Goal: Transaction & Acquisition: Book appointment/travel/reservation

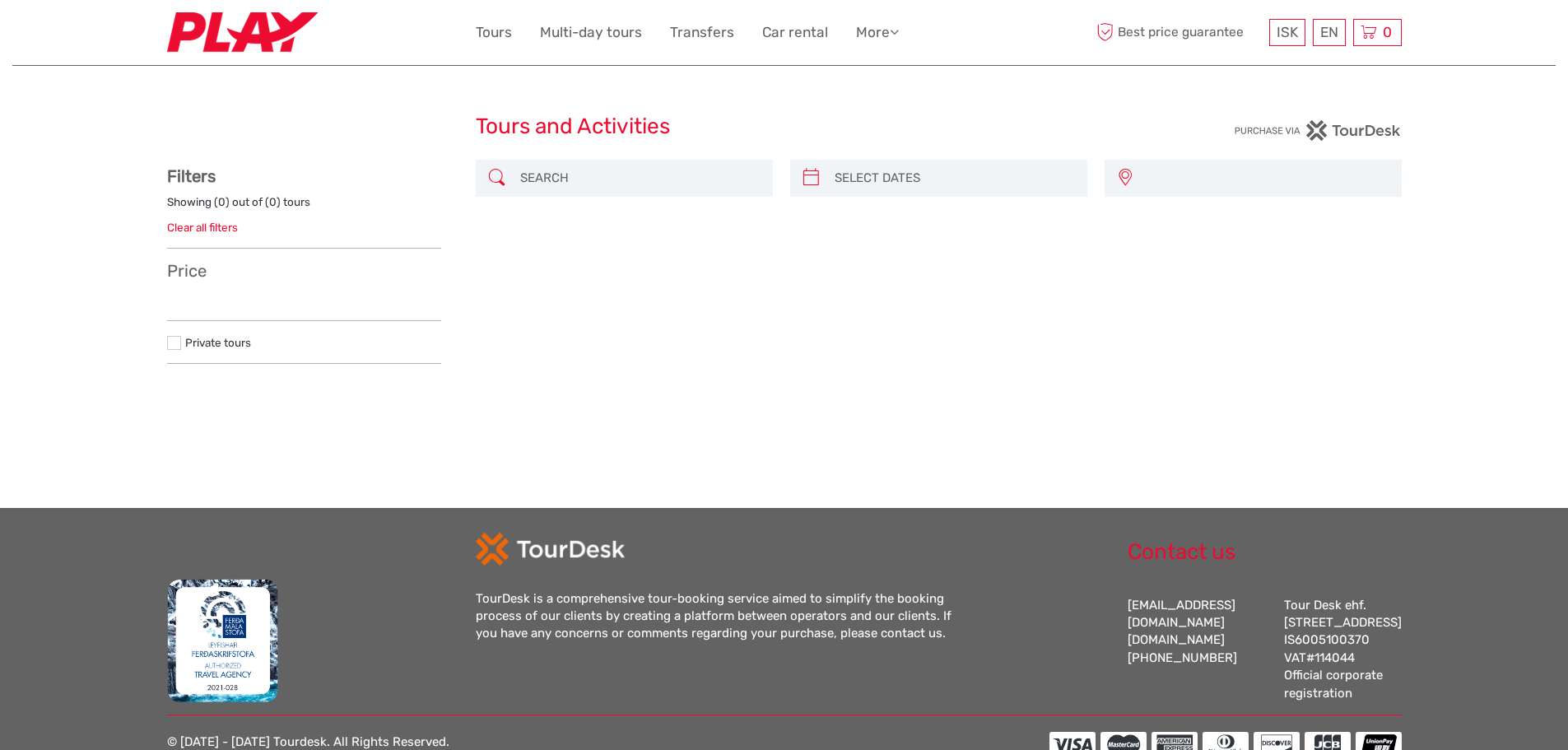
select select
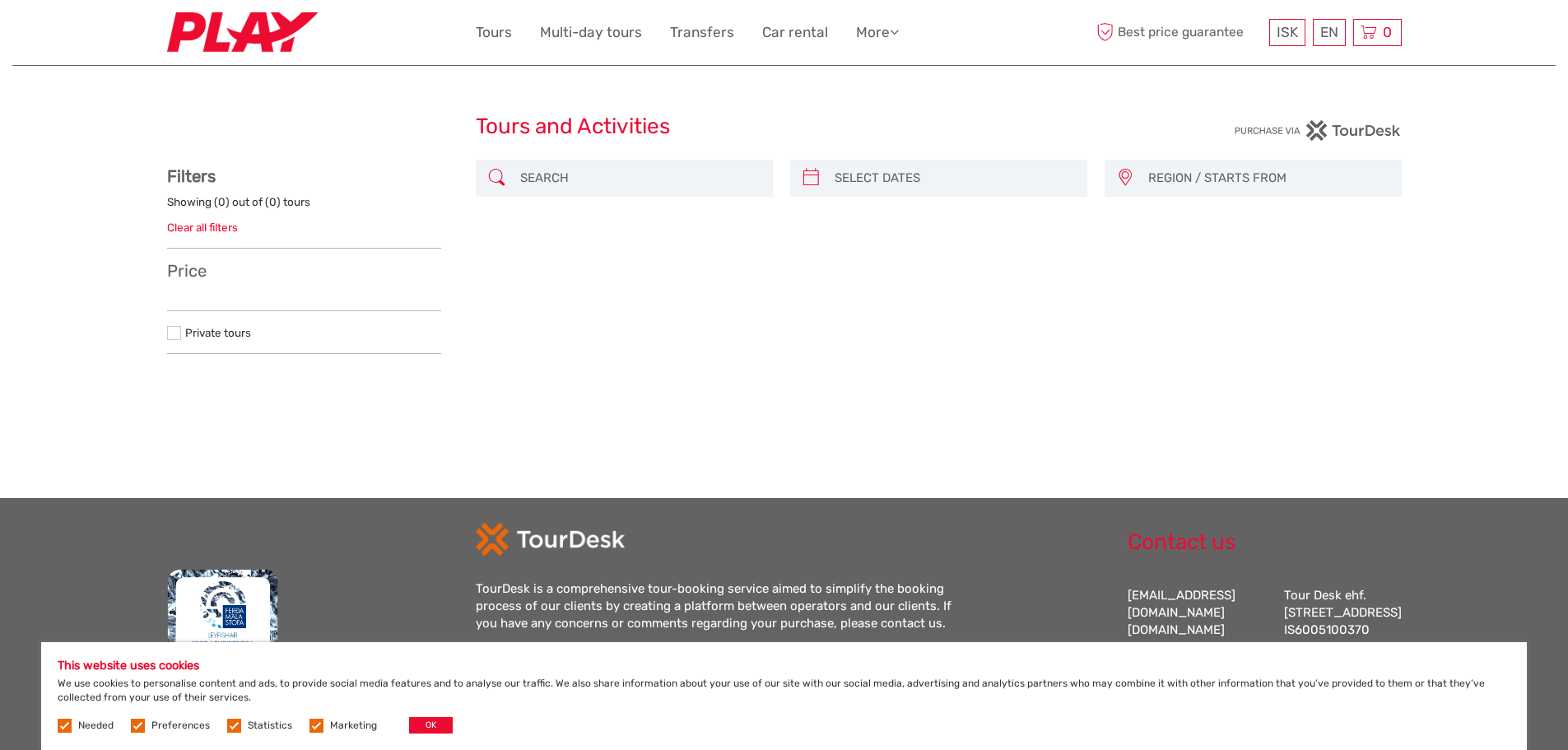
click at [563, 179] on input "search" at bounding box center [639, 178] width 251 height 29
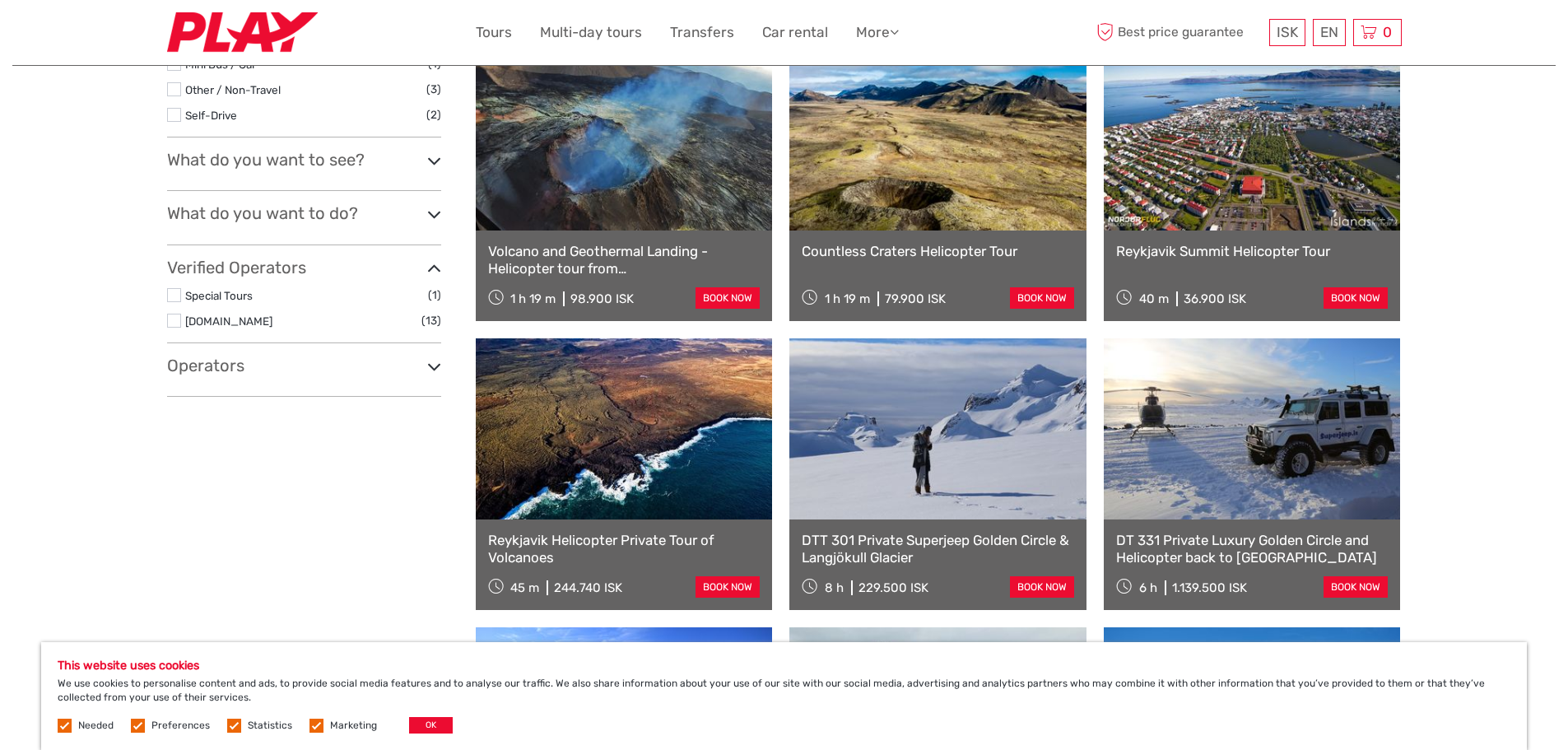
scroll to position [423, 0]
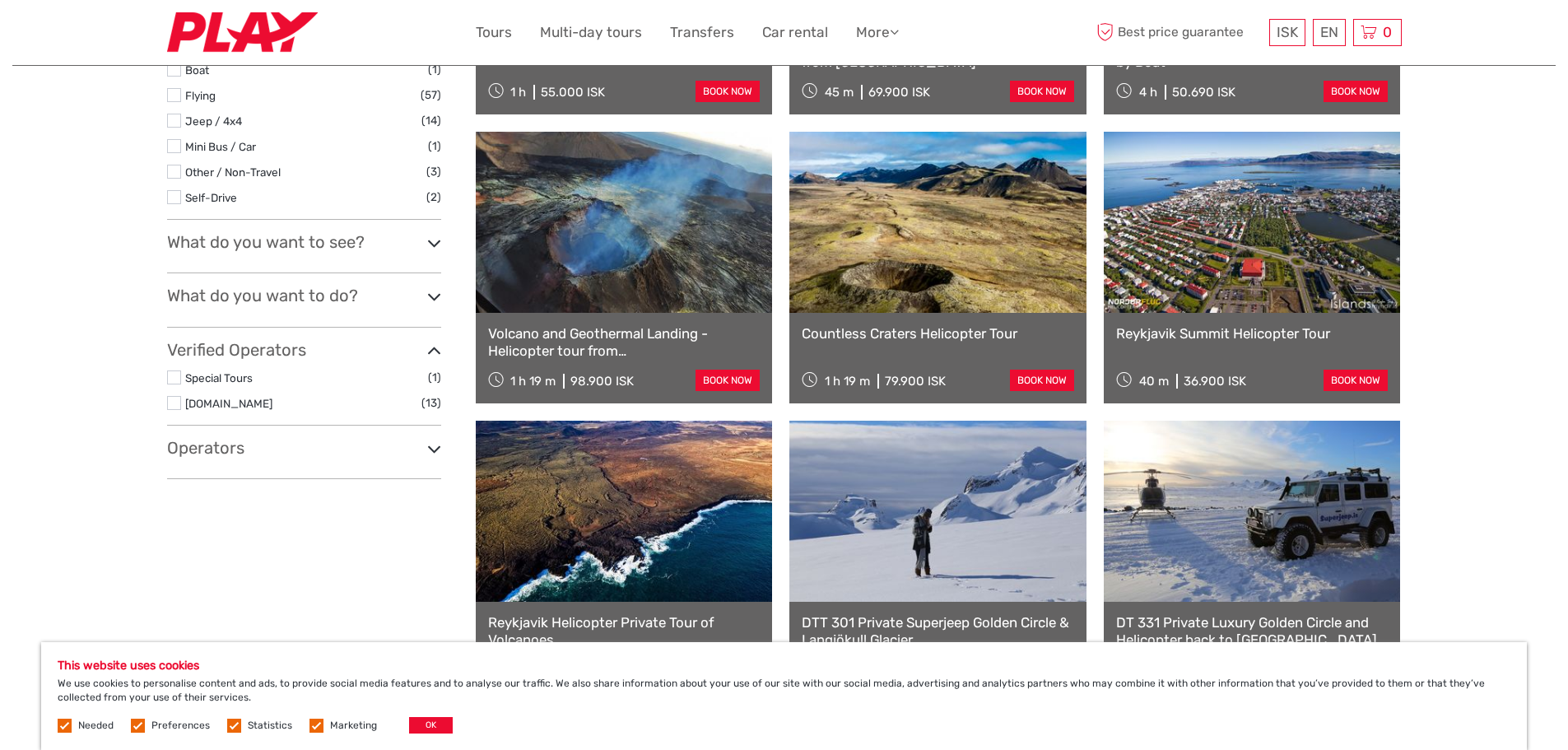
type input "helicopter"
click at [667, 492] on link at bounding box center [624, 511] width 297 height 181
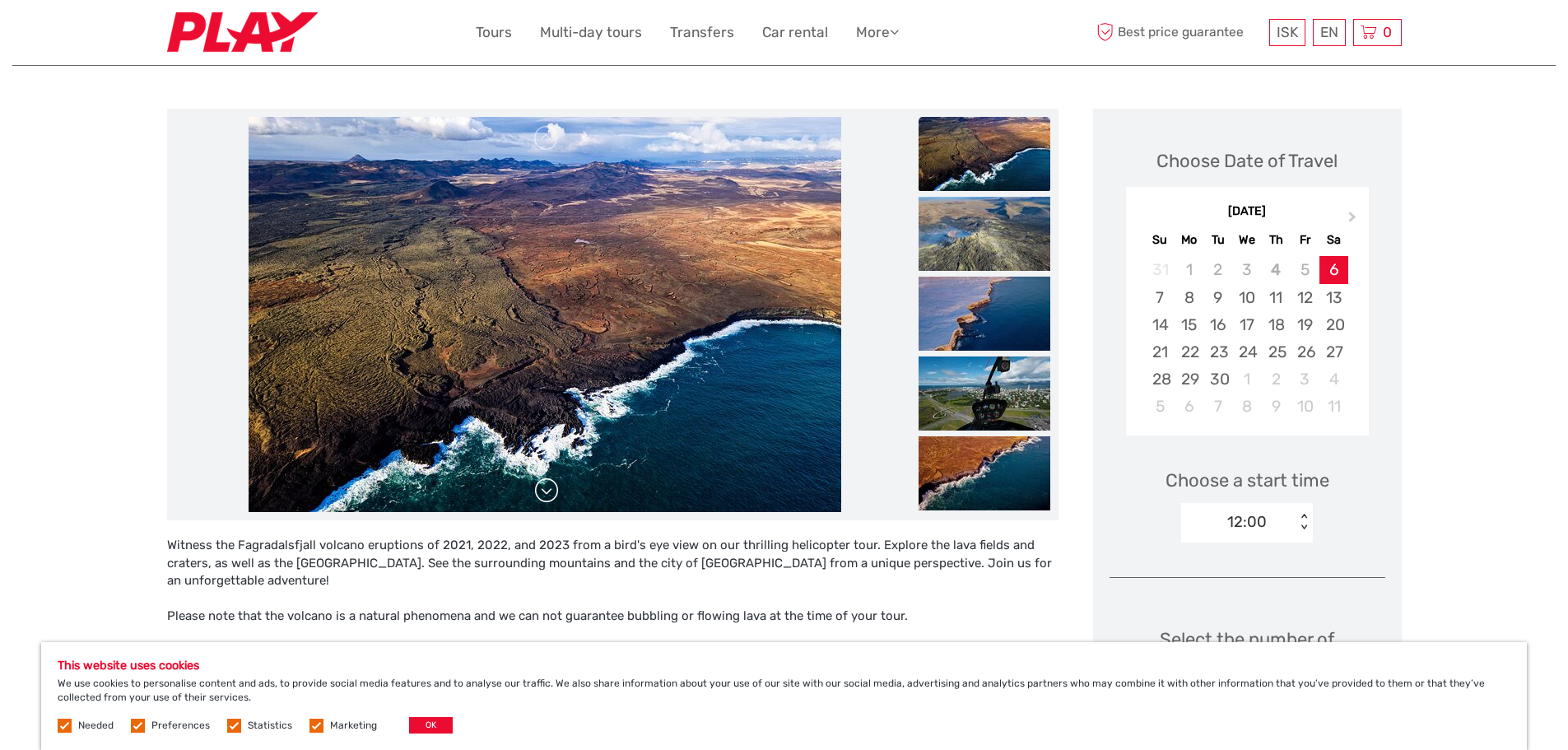
click at [552, 497] on link at bounding box center [547, 491] width 27 height 27
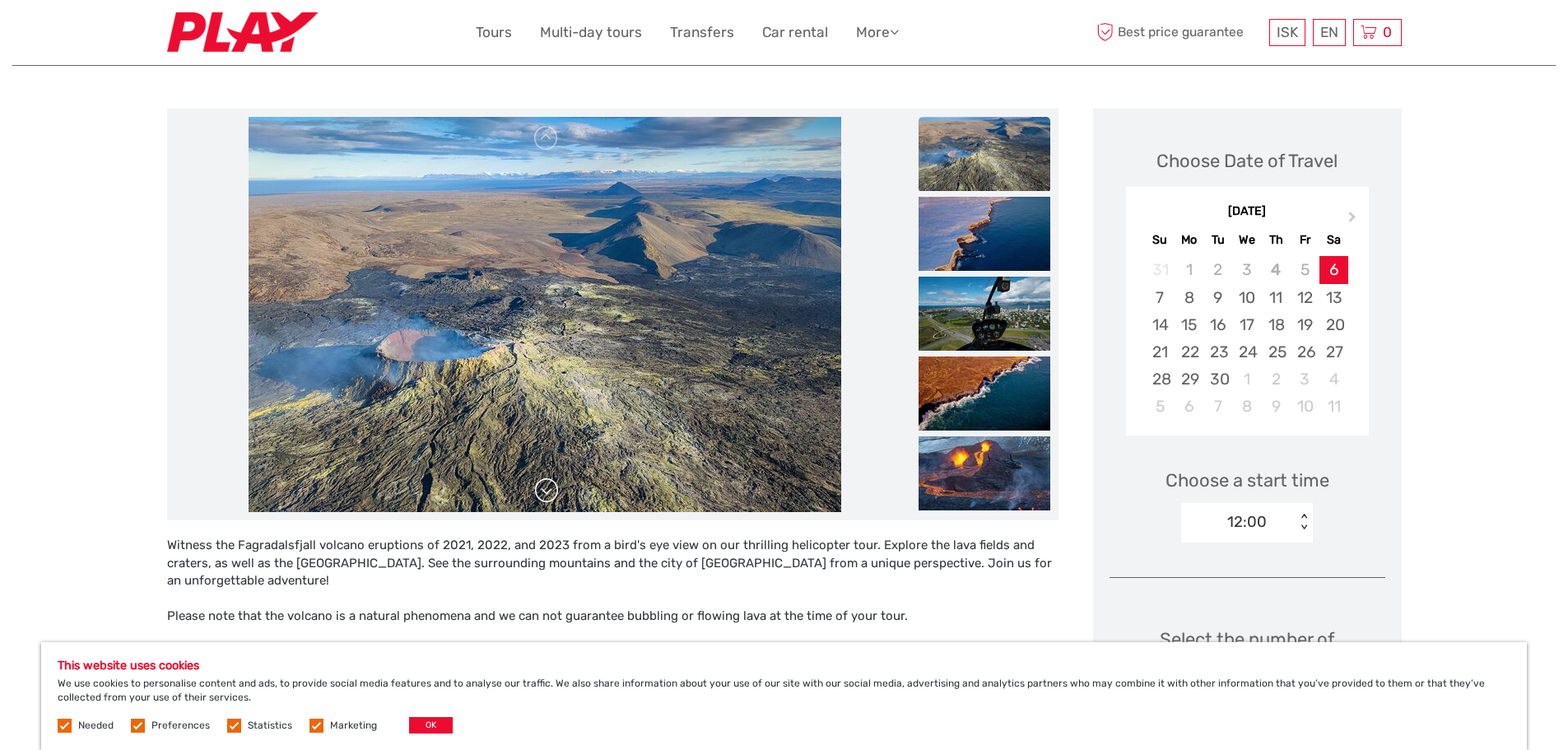
click at [552, 497] on link at bounding box center [547, 491] width 27 height 27
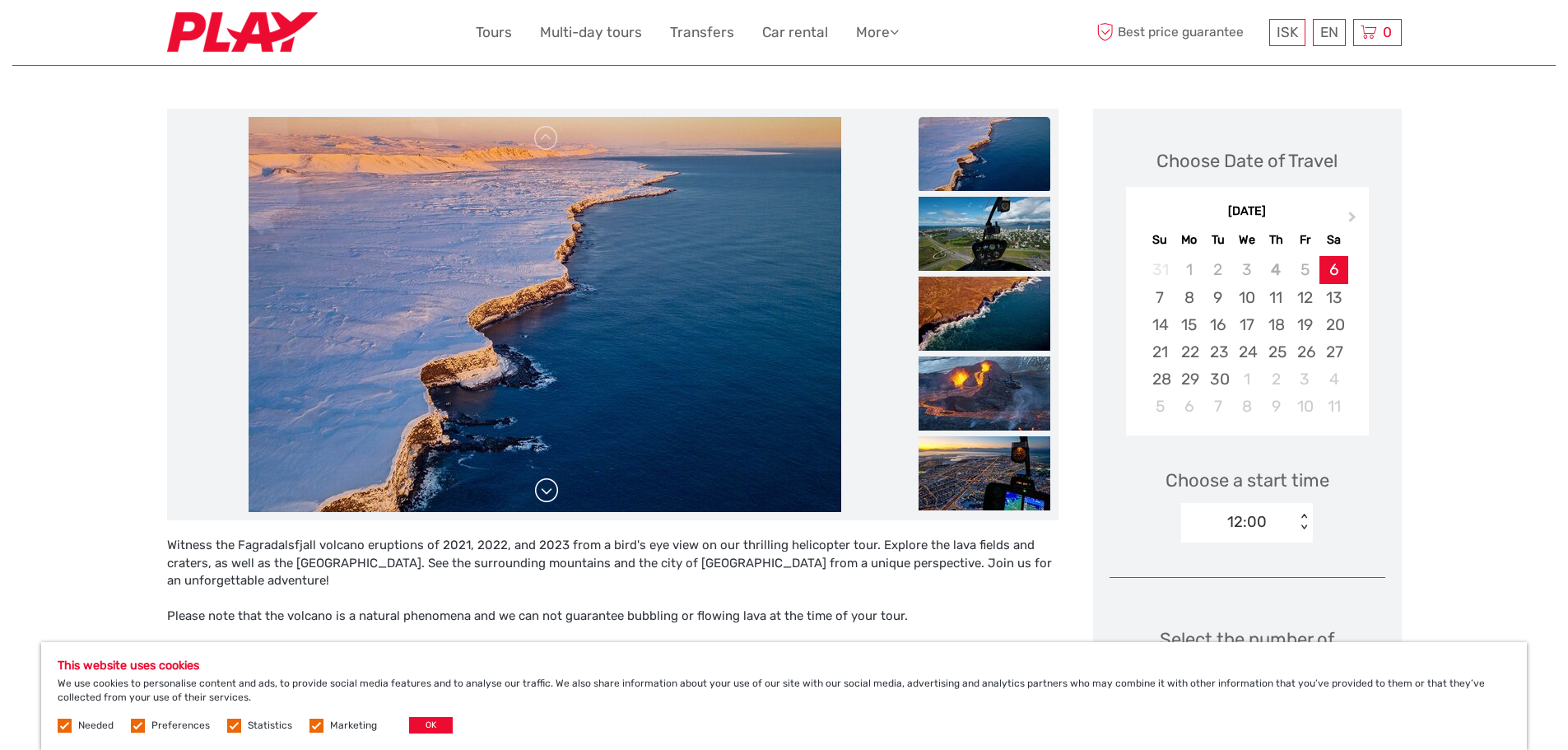
click at [552, 497] on link at bounding box center [547, 491] width 27 height 27
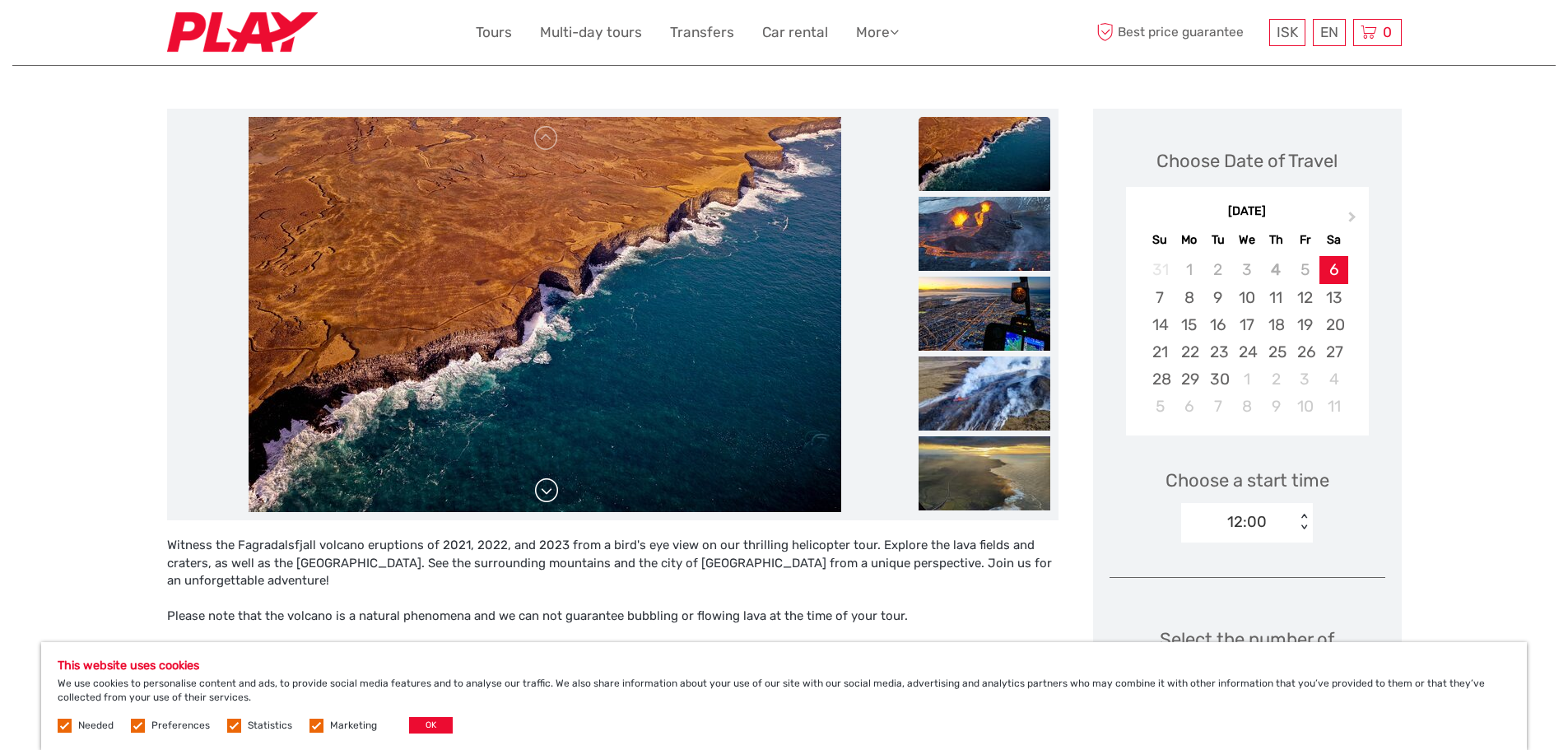
click at [552, 497] on link at bounding box center [547, 491] width 27 height 27
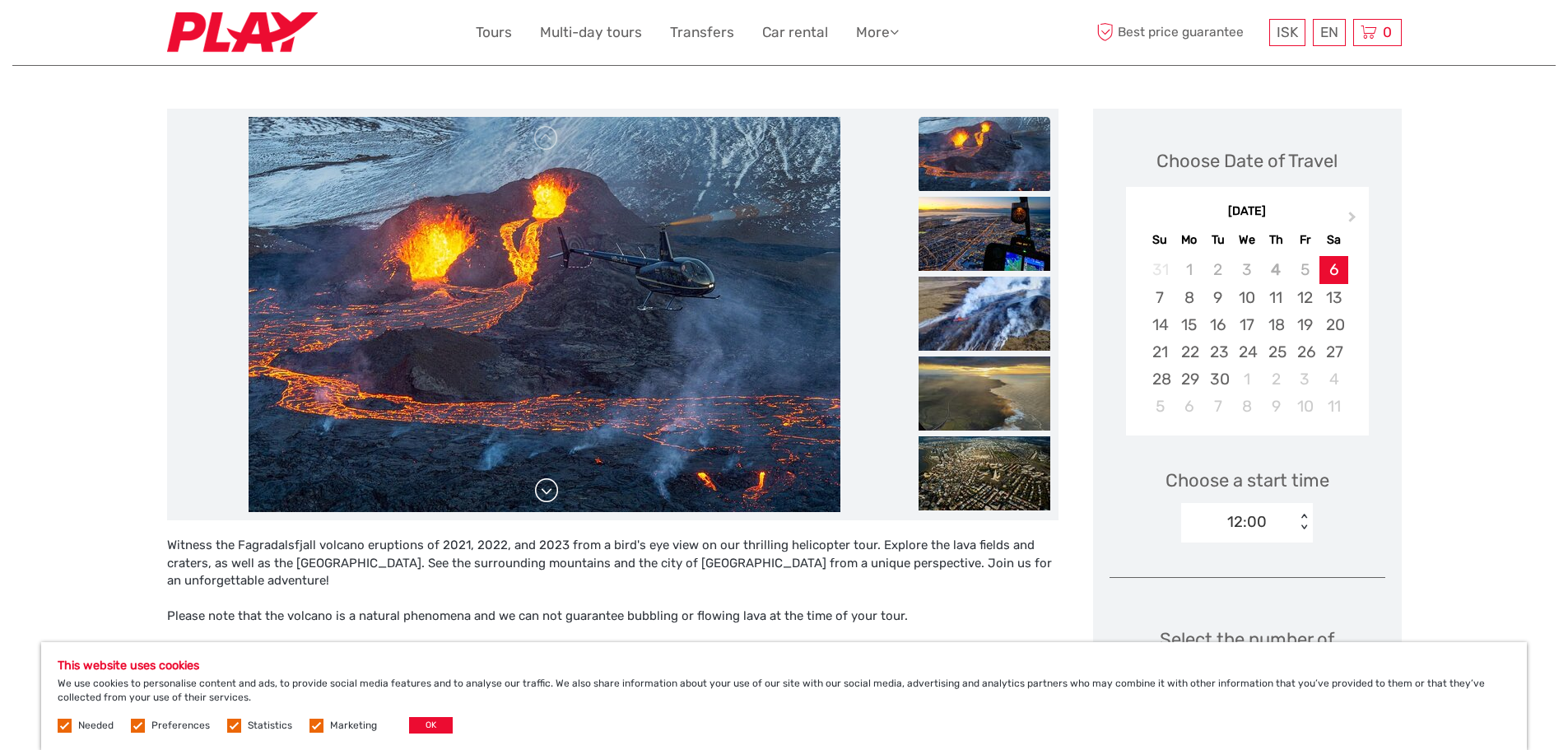
click at [552, 497] on link at bounding box center [547, 491] width 27 height 27
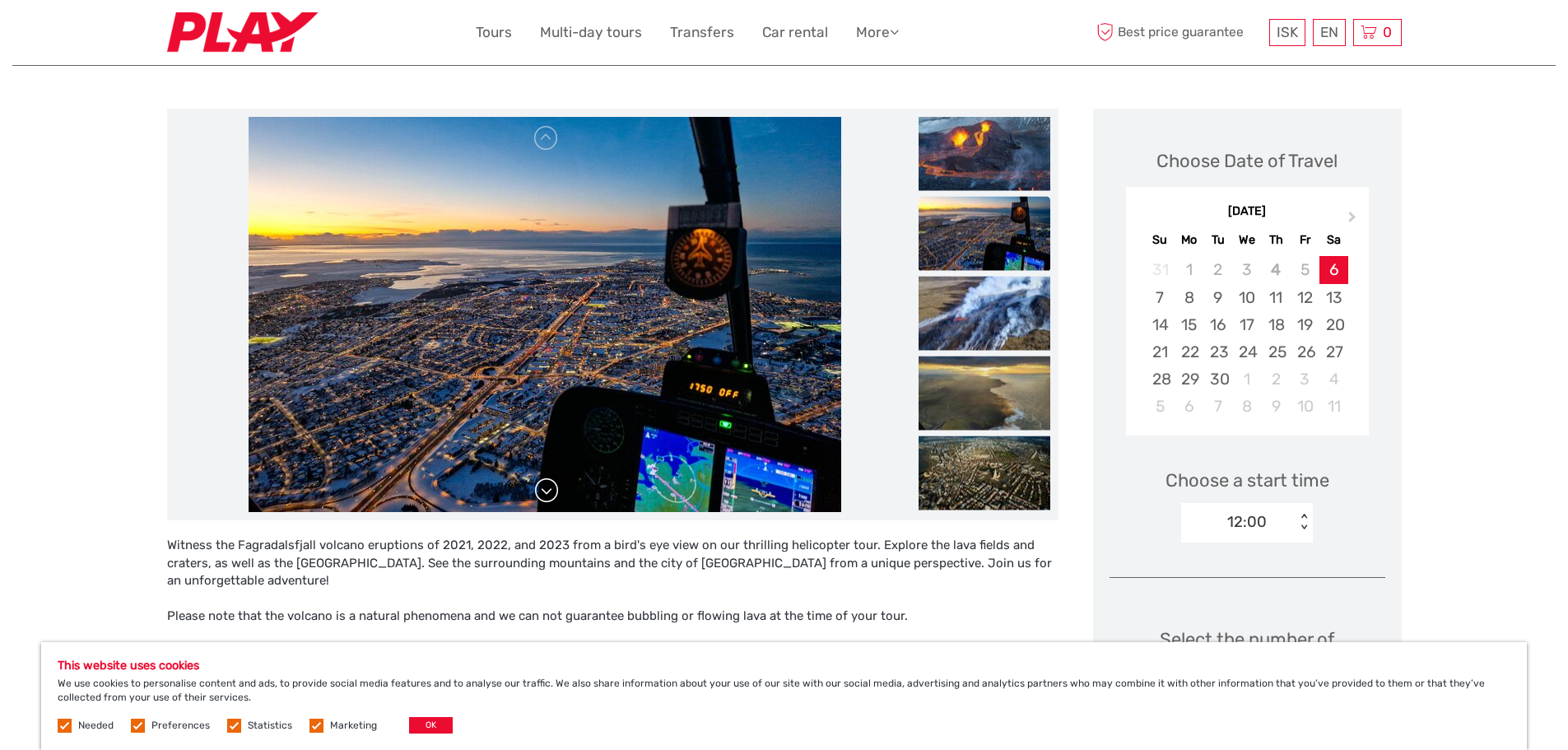
click at [552, 497] on link at bounding box center [547, 491] width 27 height 27
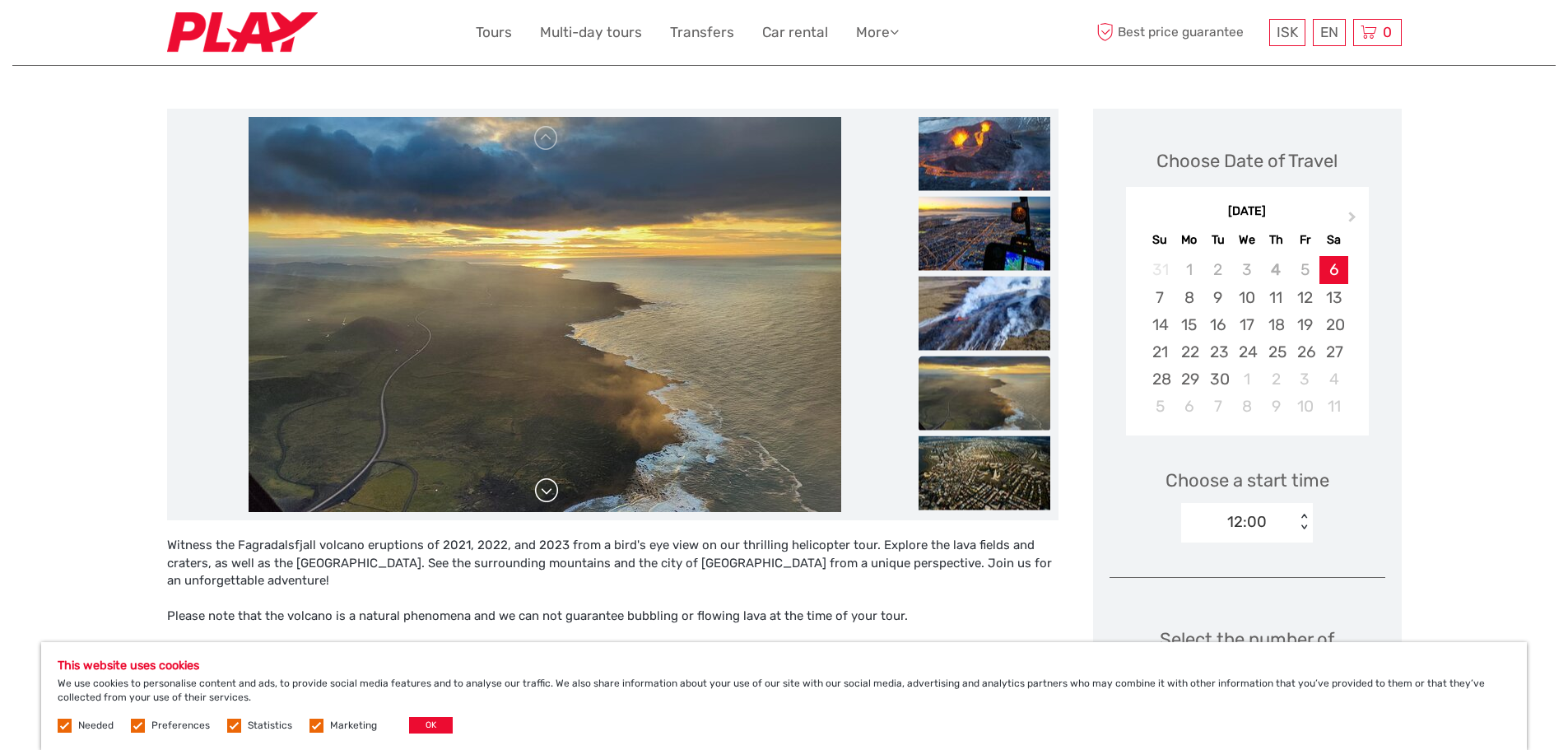
click at [552, 497] on link at bounding box center [547, 491] width 27 height 27
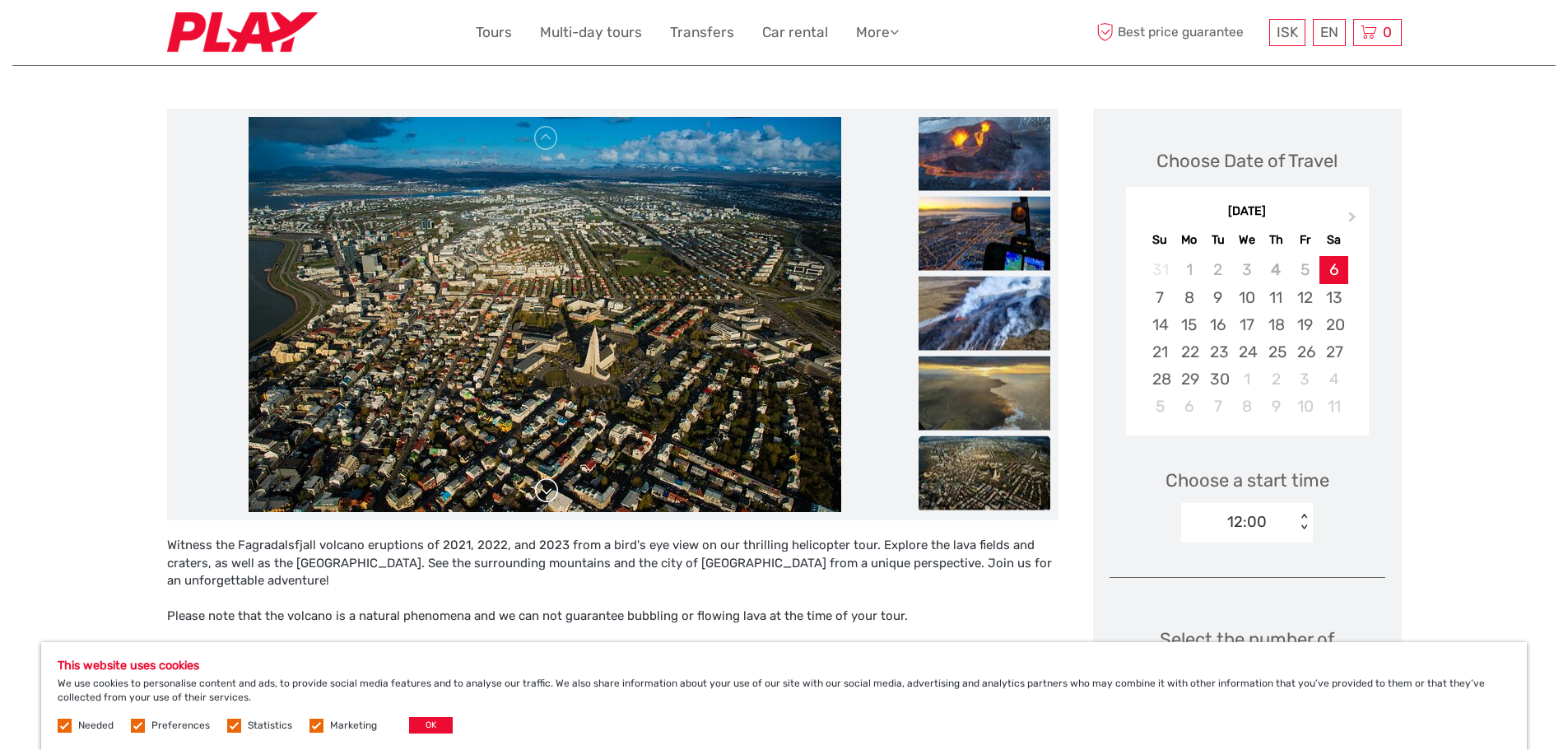
click at [552, 497] on link at bounding box center [547, 491] width 27 height 27
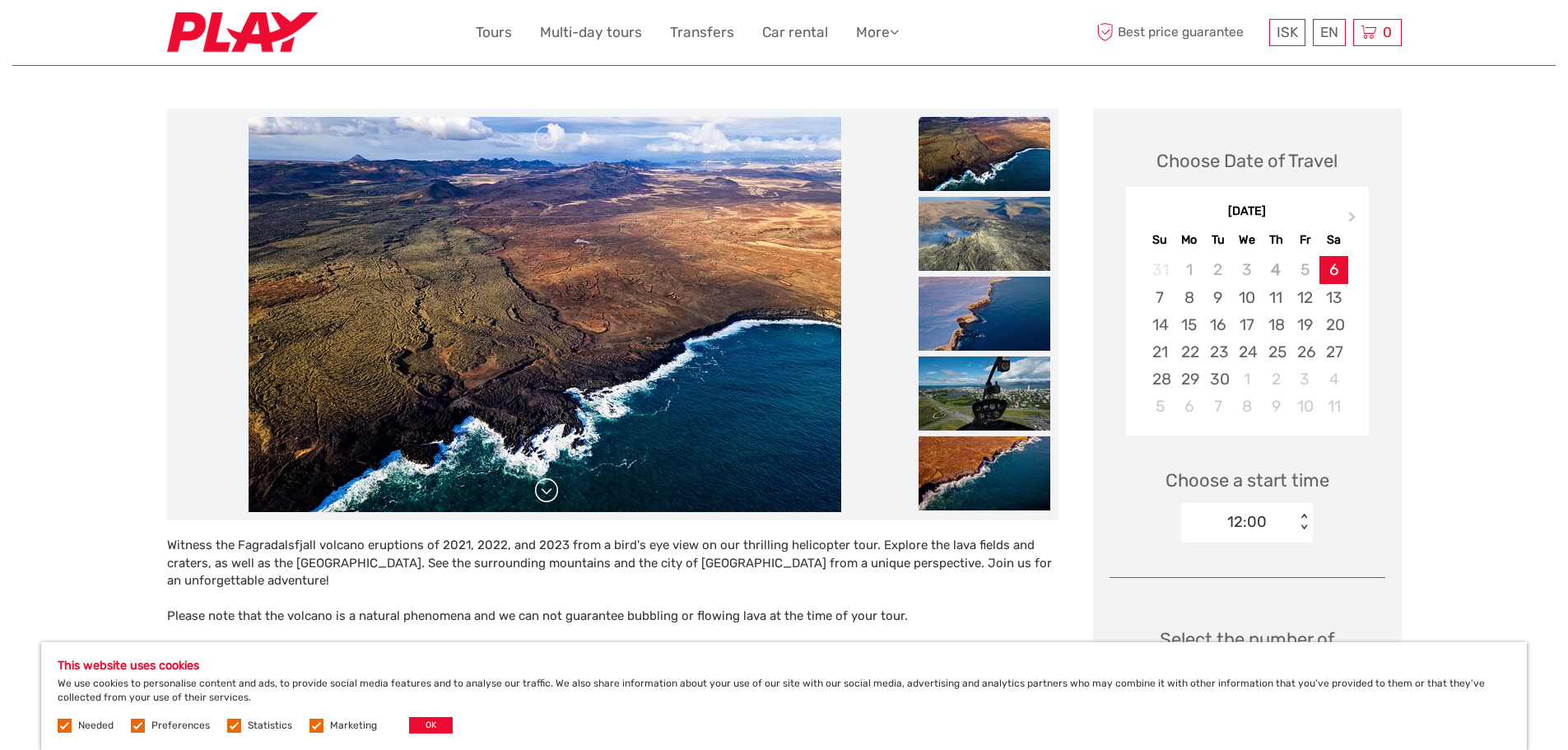
click at [552, 497] on link at bounding box center [547, 491] width 27 height 27
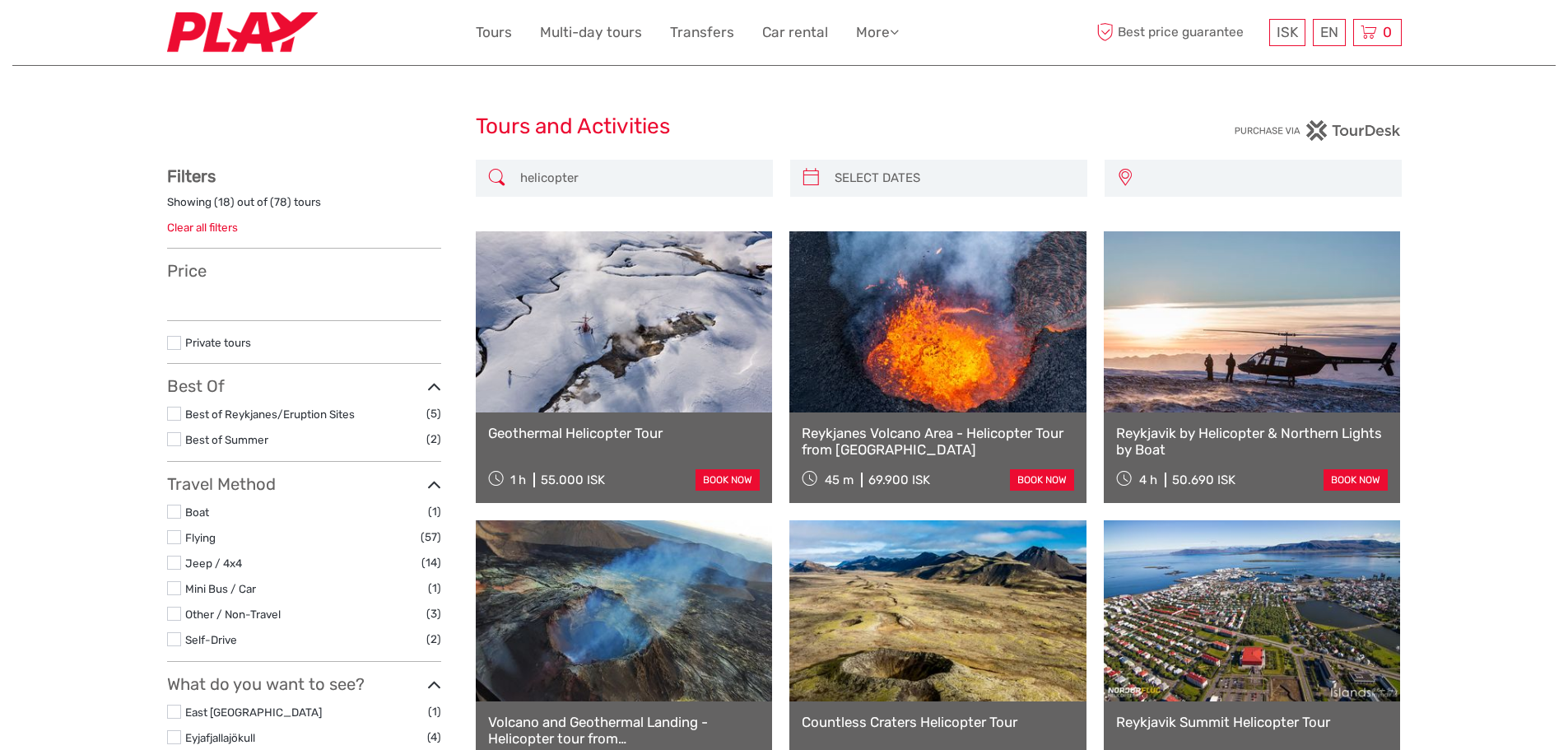
select select
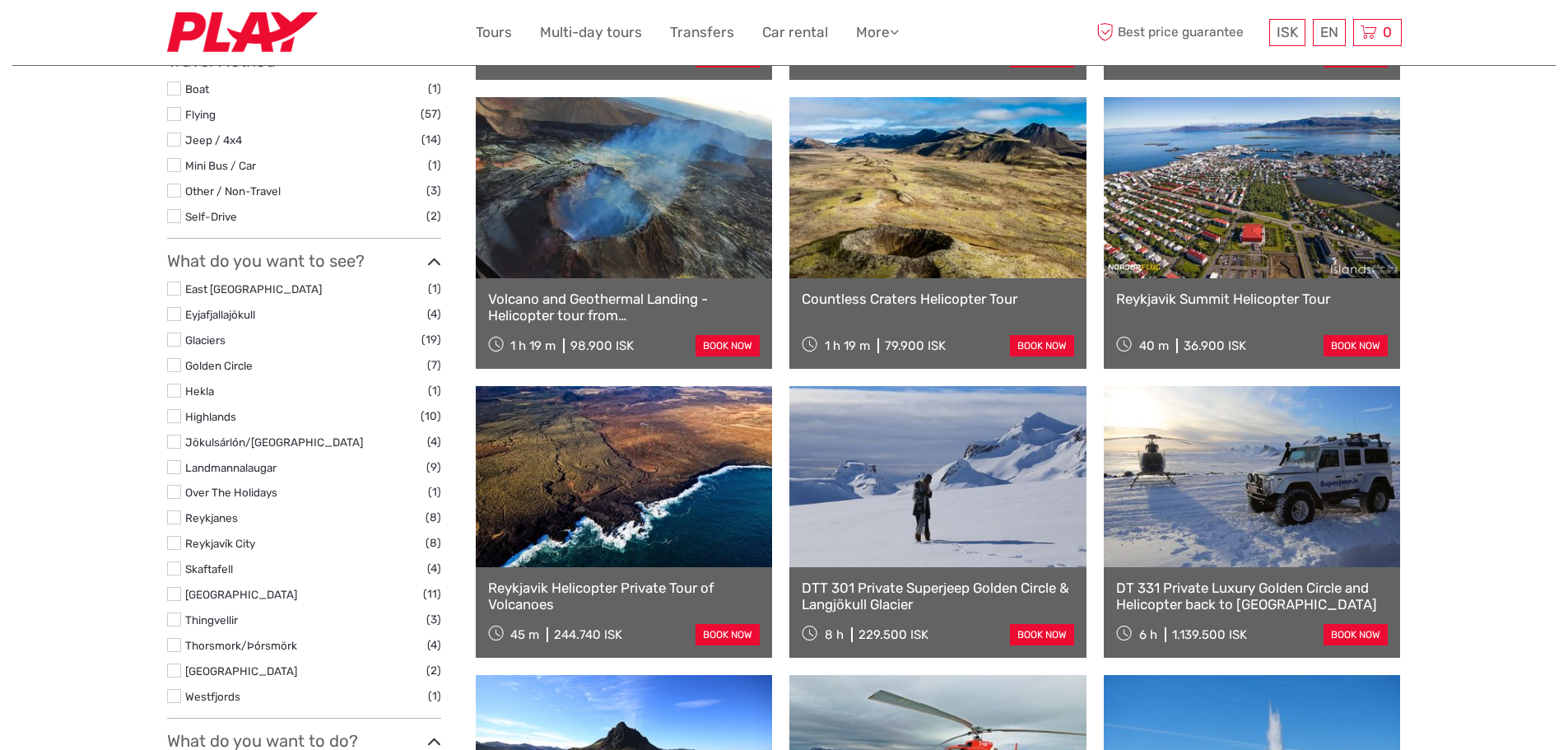
select select
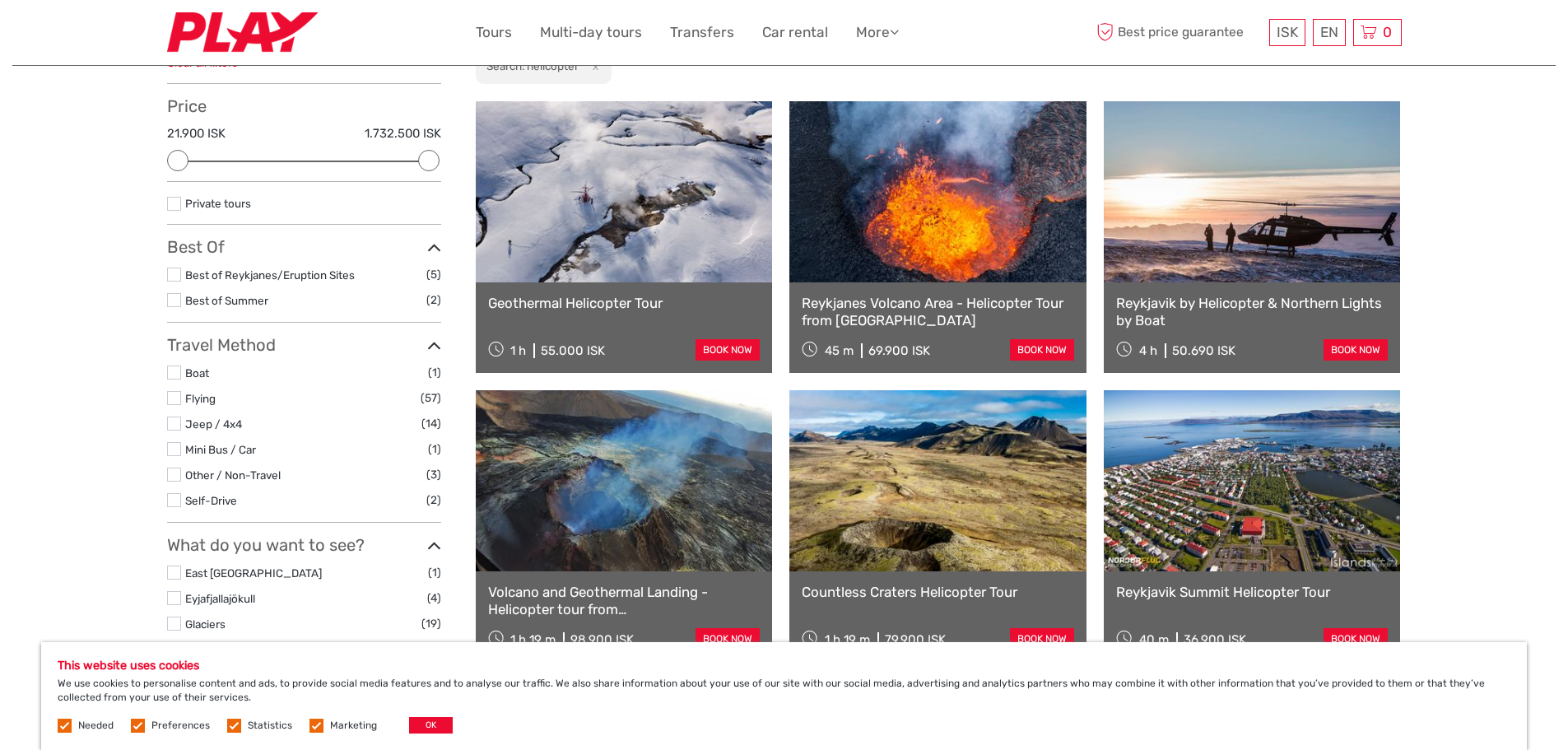
scroll to position [0, 0]
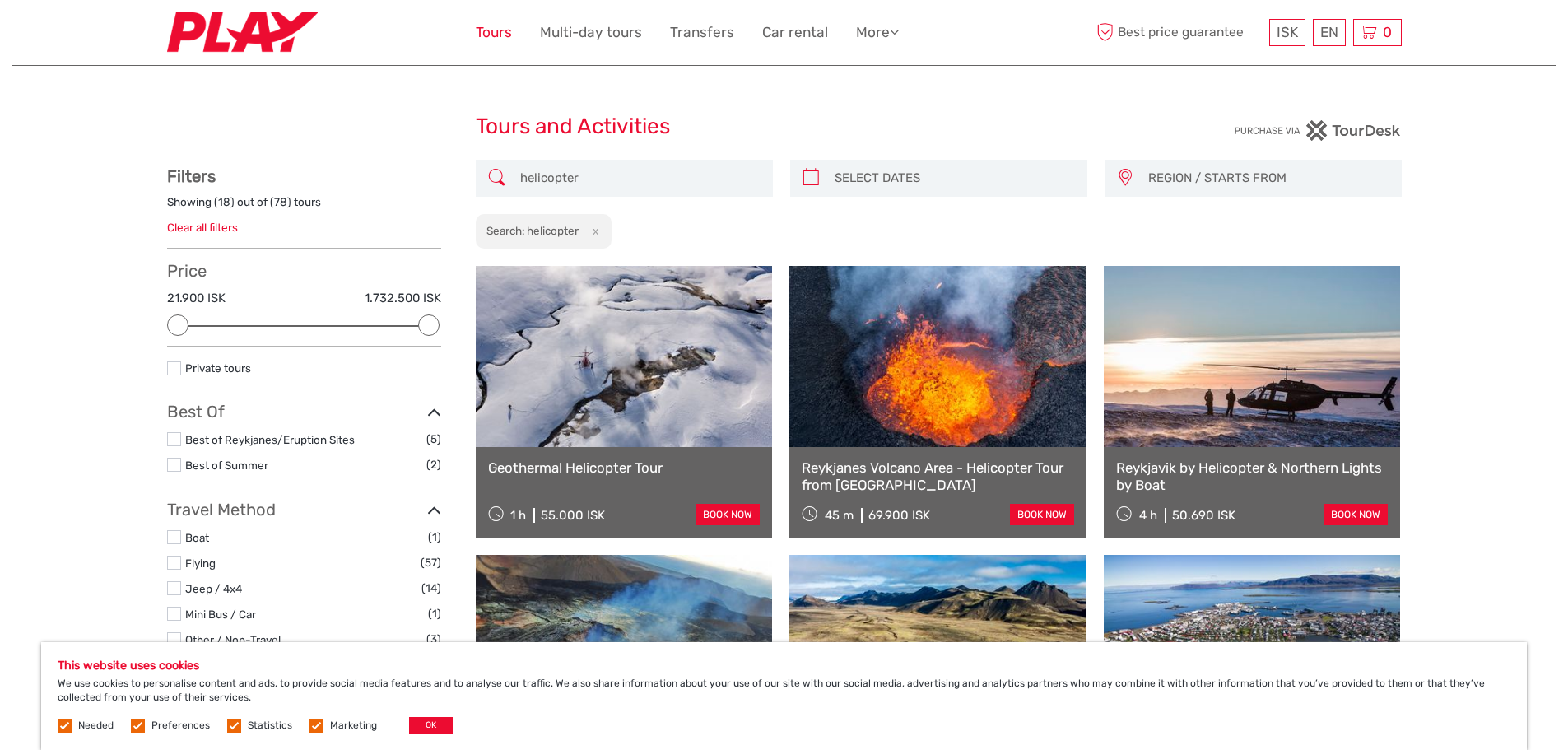
click at [493, 35] on link "Tours" at bounding box center [493, 32] width 36 height 24
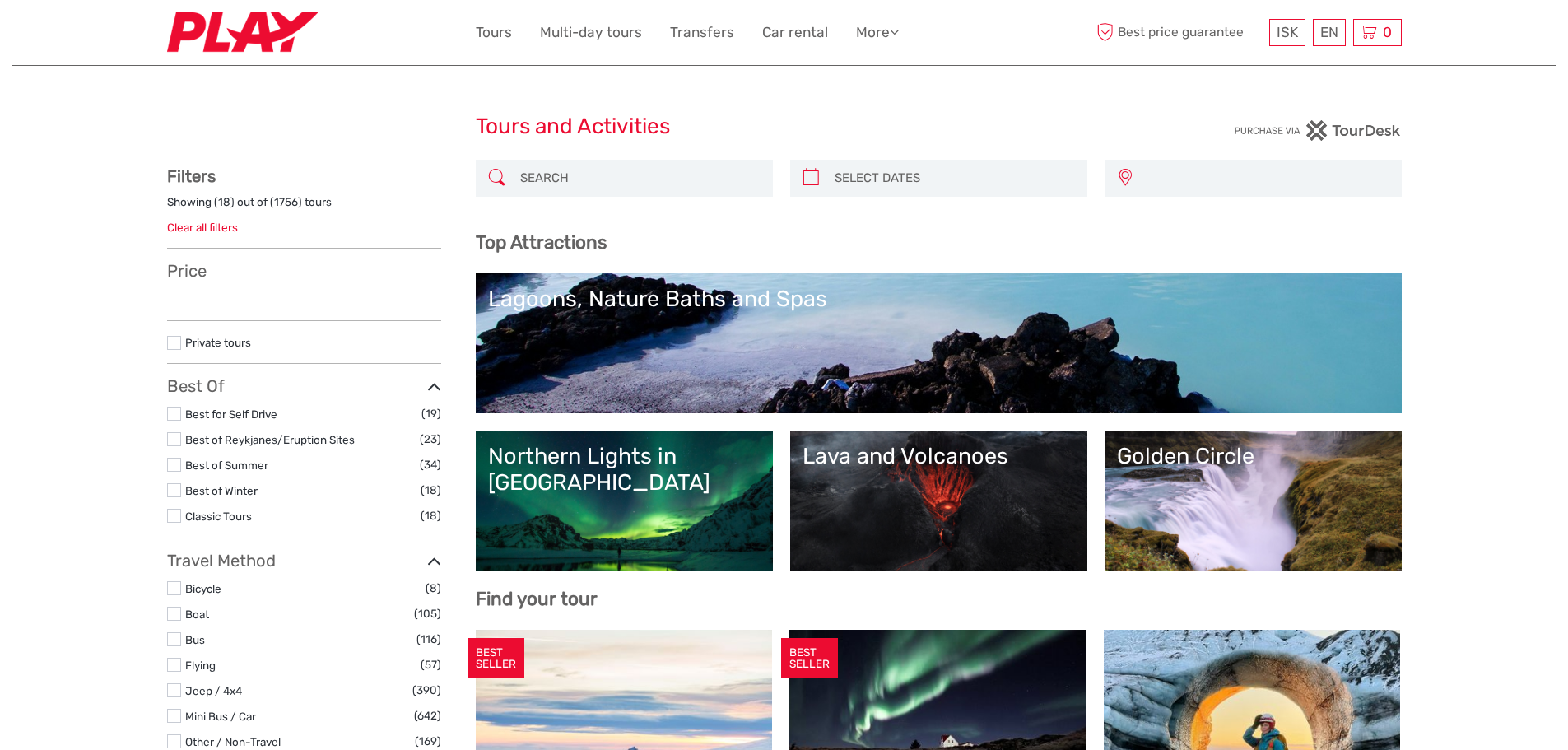
select select
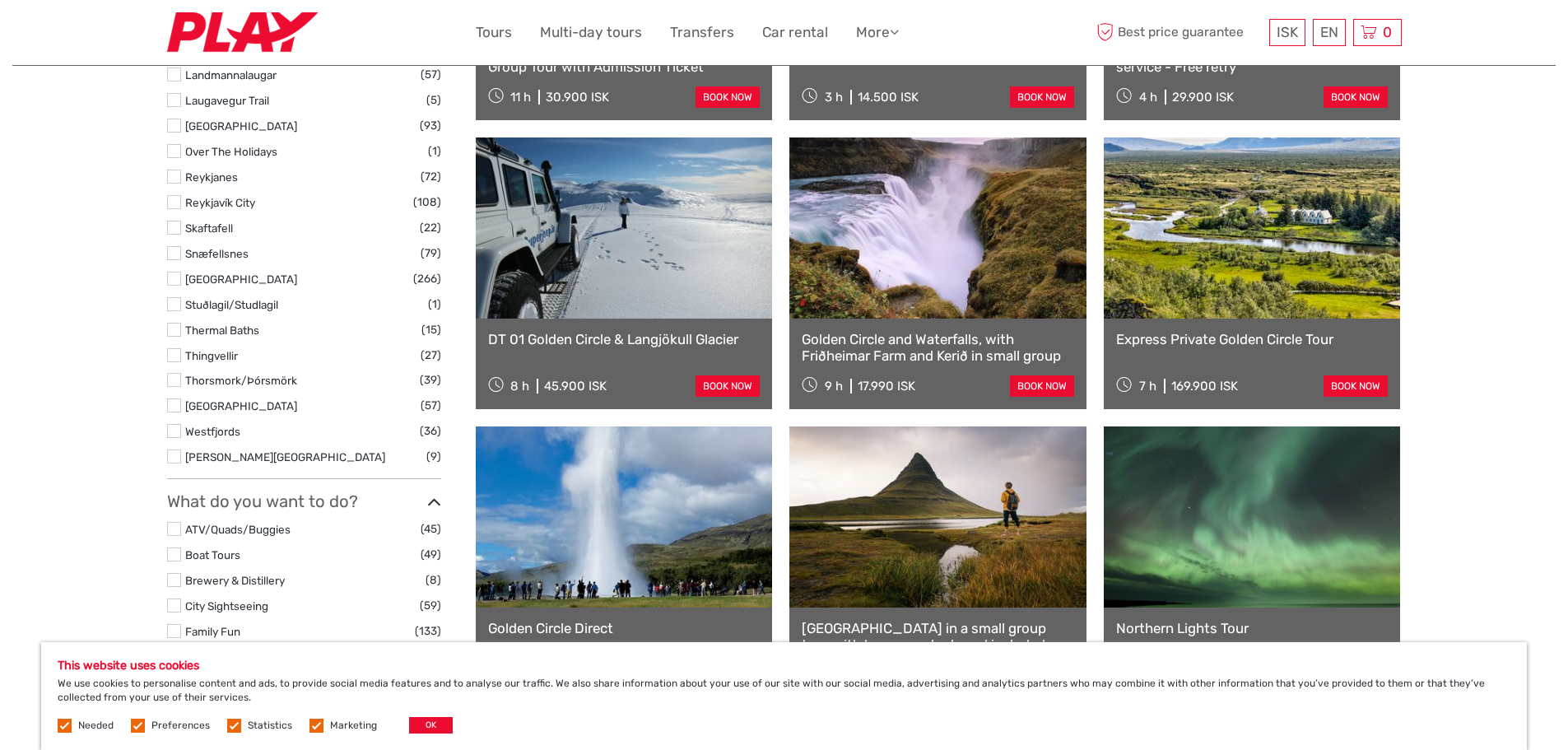
scroll to position [1235, 0]
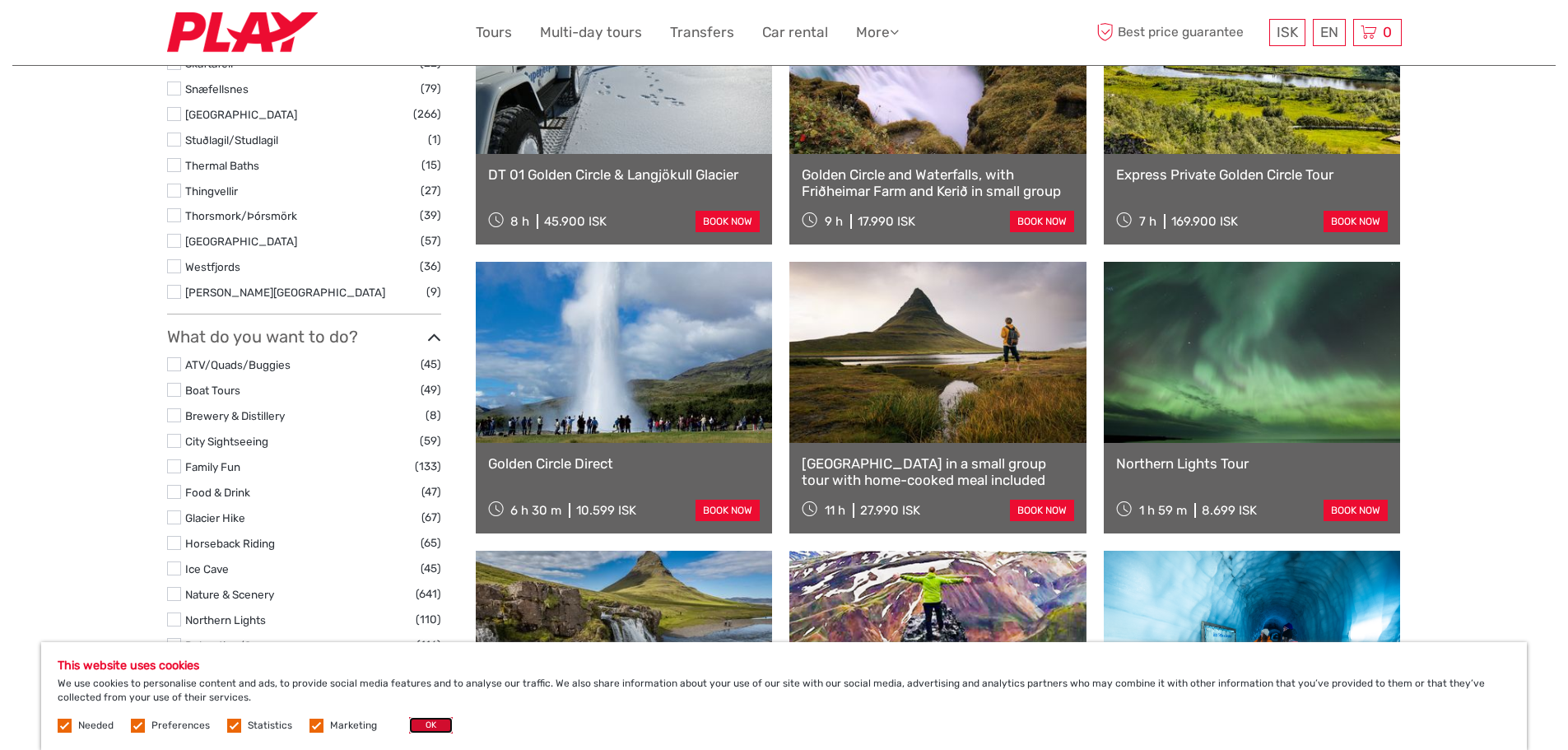
click at [437, 729] on button "OK" at bounding box center [431, 725] width 44 height 16
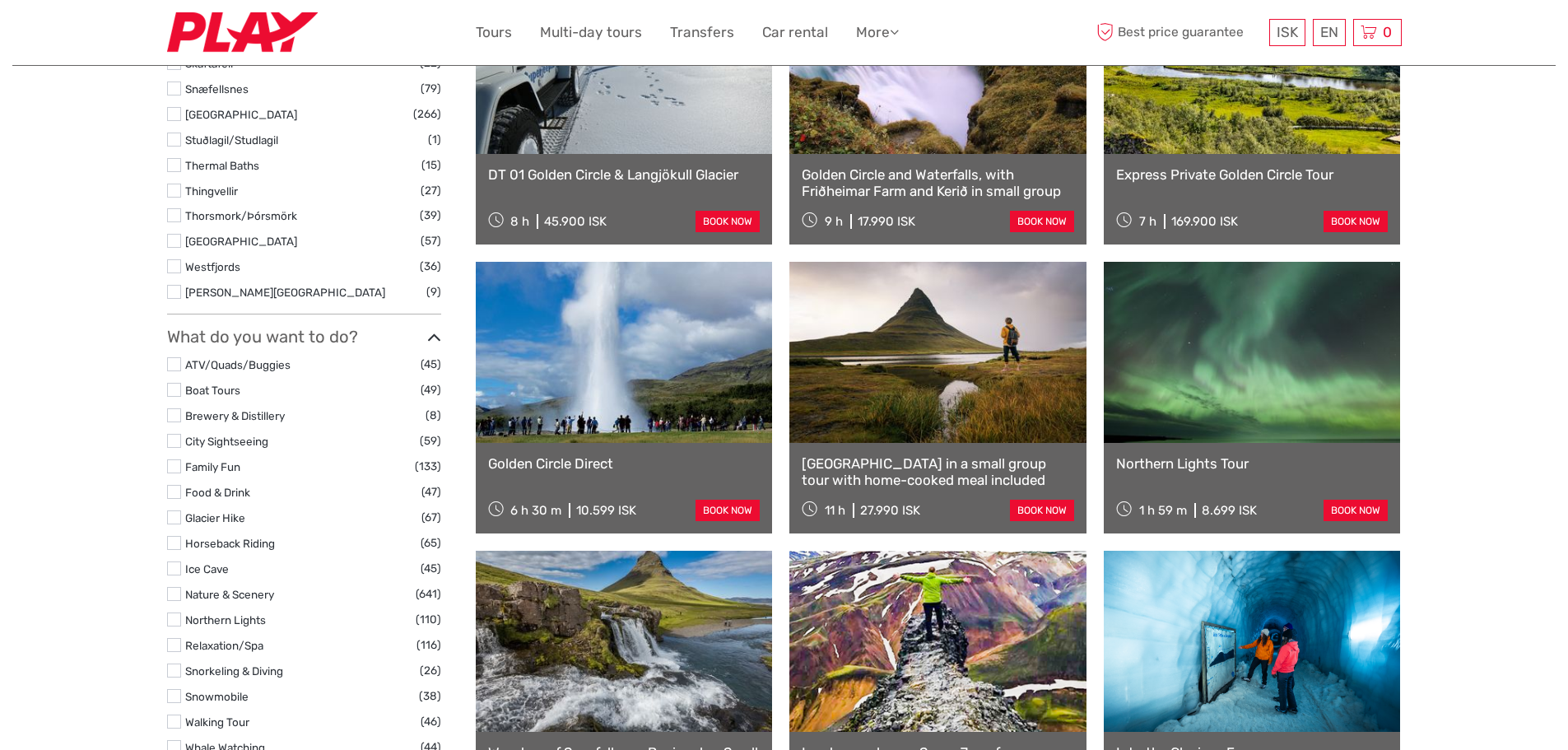
scroll to position [1812, 0]
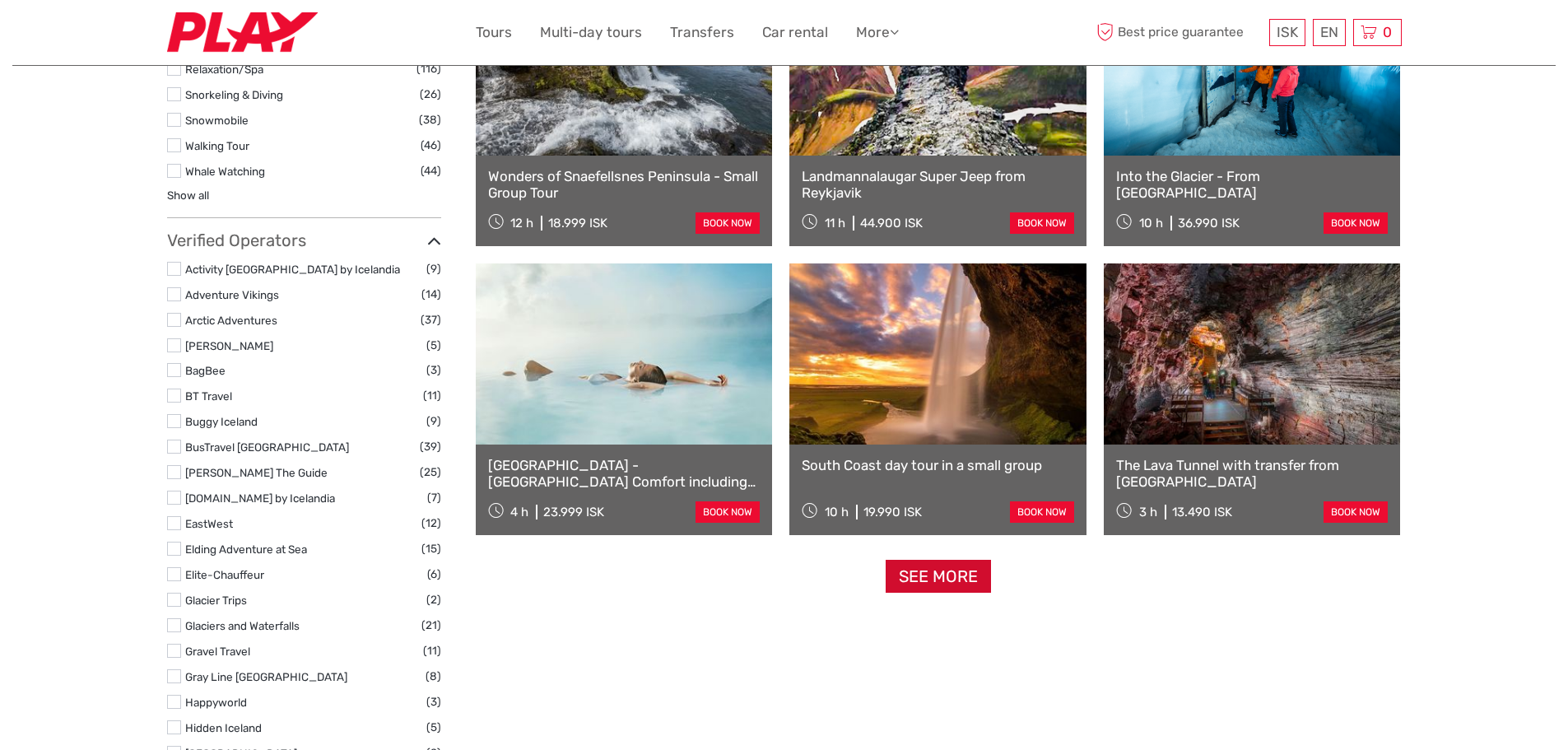
click at [941, 579] on link "See more" at bounding box center [938, 577] width 106 height 33
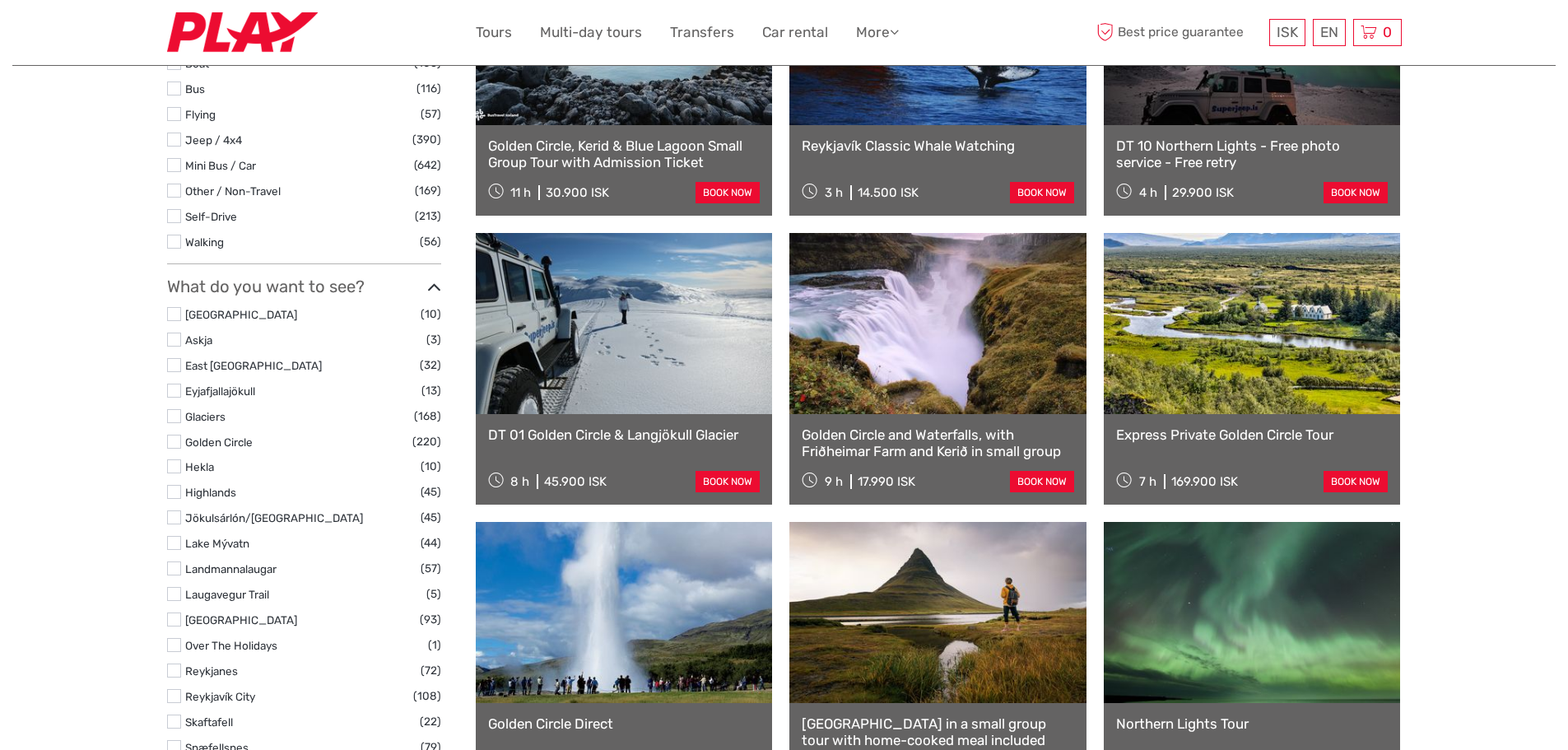
scroll to position [0, 0]
